Goal: Find specific page/section: Find specific page/section

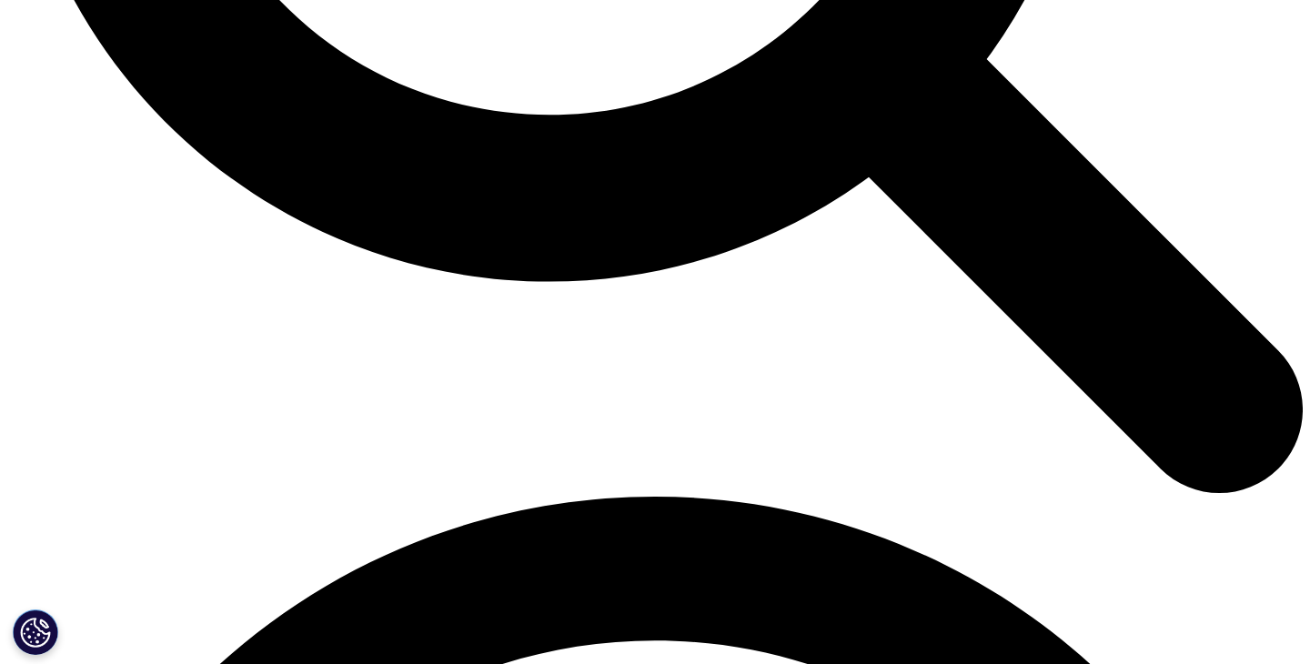
scroll to position [1971, 0]
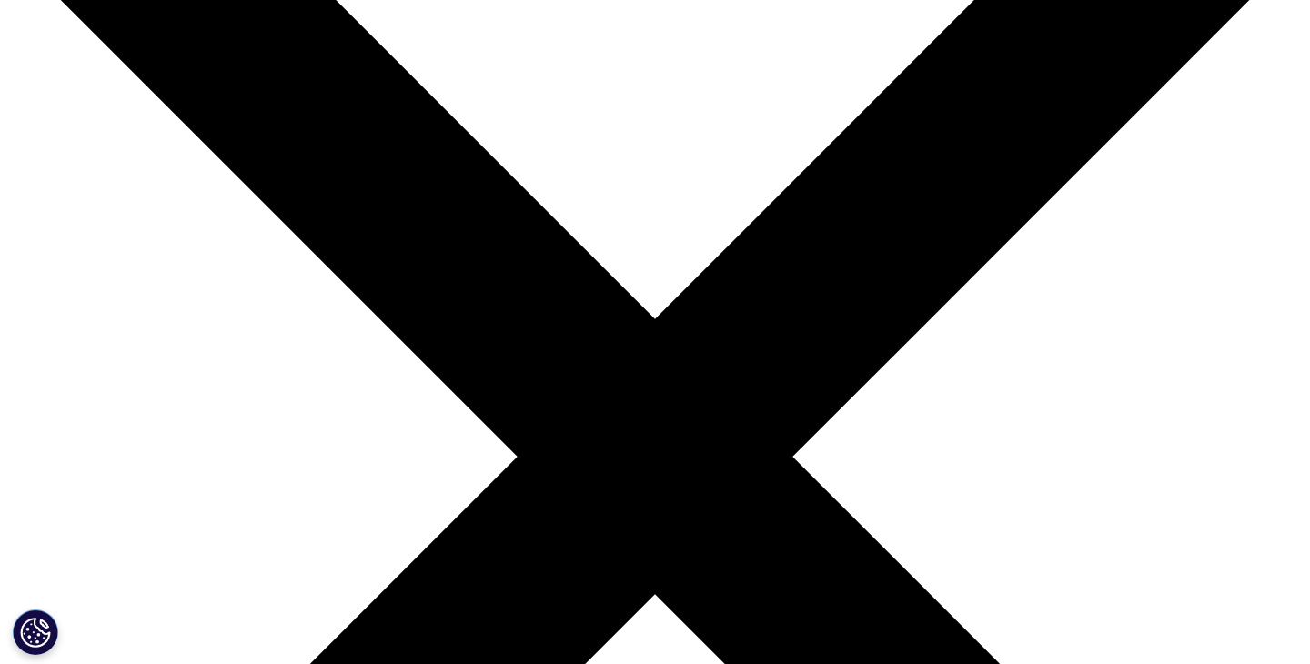
scroll to position [0, 0]
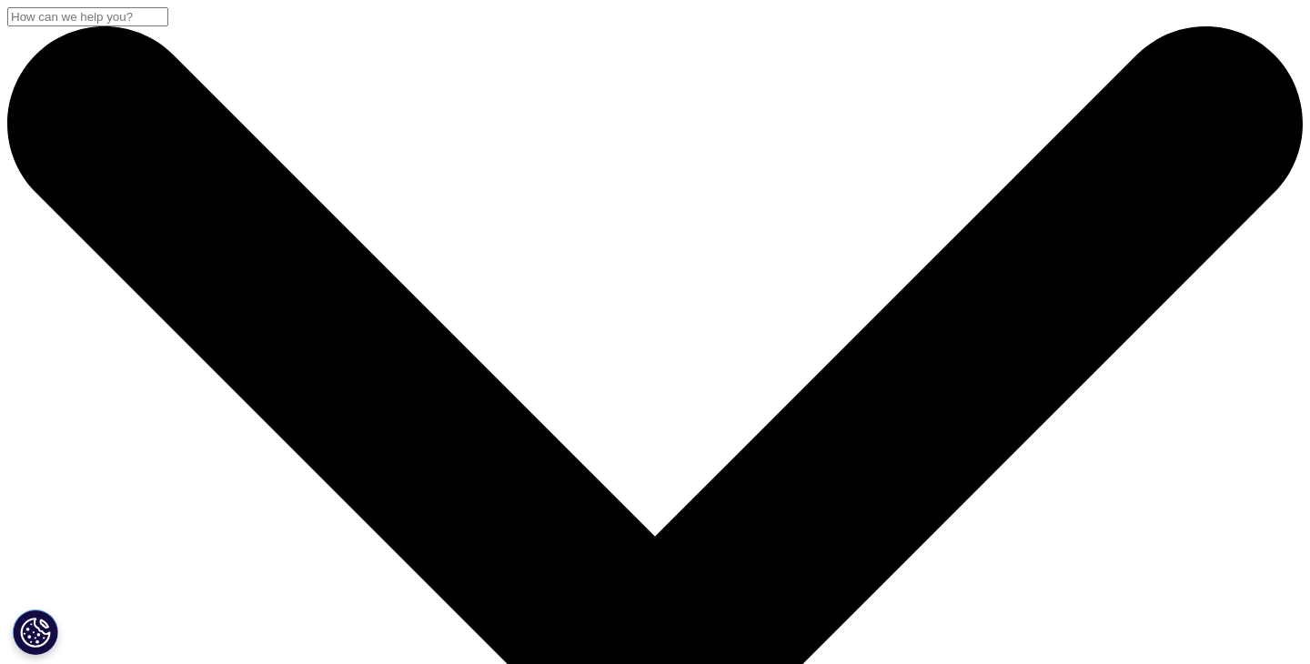
click at [168, 26] on input "Search" at bounding box center [87, 16] width 161 height 19
